Goal: Information Seeking & Learning: Learn about a topic

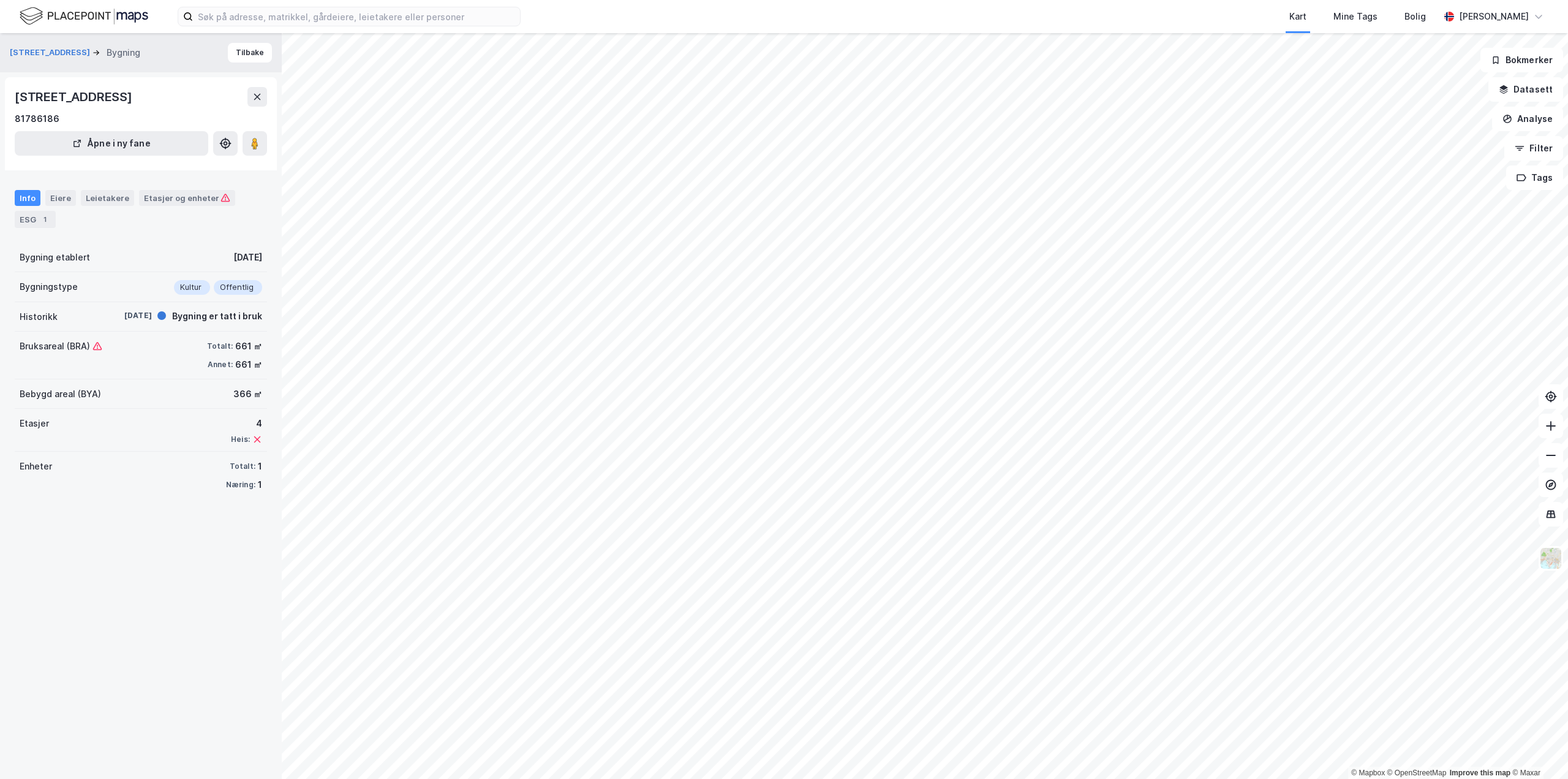
drag, startPoint x: 125, startPoint y: 95, endPoint x: 3, endPoint y: 102, distance: 122.2
click at [3, 102] on div "[STREET_ADDRESS] Bygning [GEOGRAPHIC_DATA][STREET_ADDRESS] Åpne i ny fane Info …" at bounding box center [140, 406] width 281 height 746
